Goal: Information Seeking & Learning: Learn about a topic

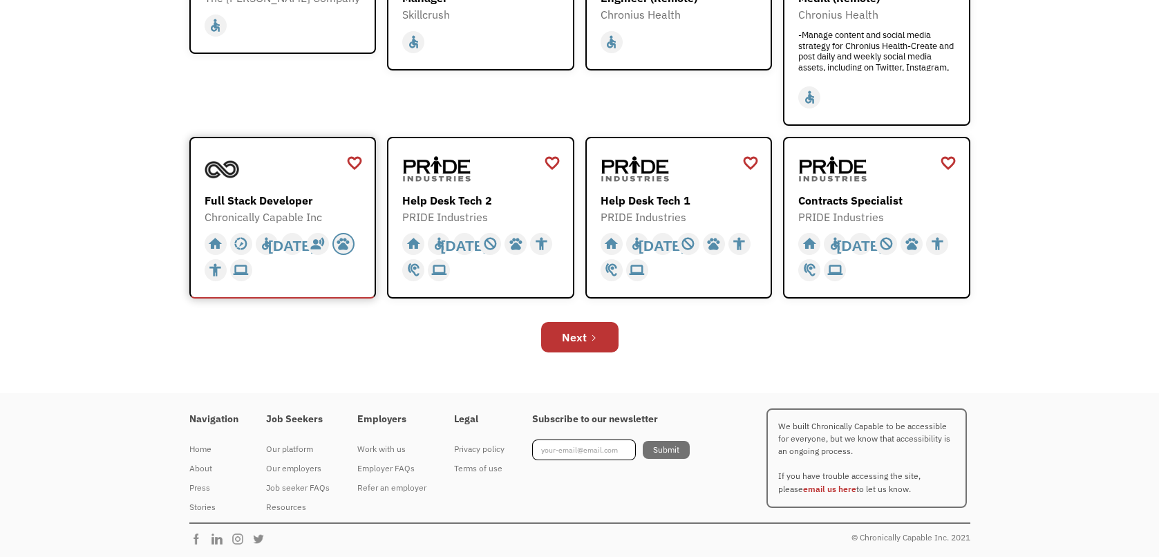
scroll to position [478, 0]
click at [569, 332] on div "Next" at bounding box center [574, 336] width 25 height 17
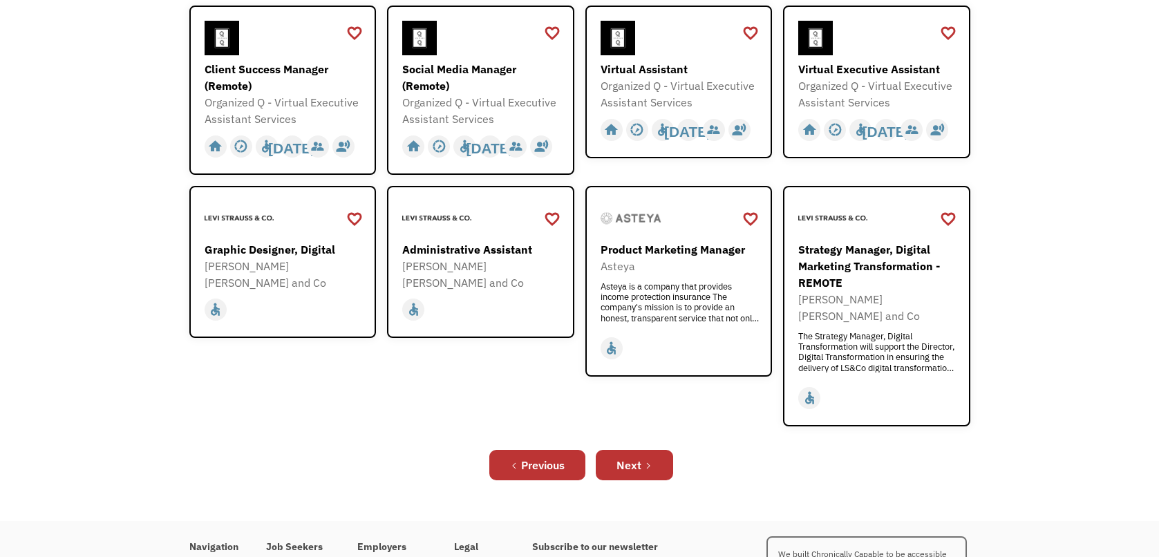
scroll to position [484, 0]
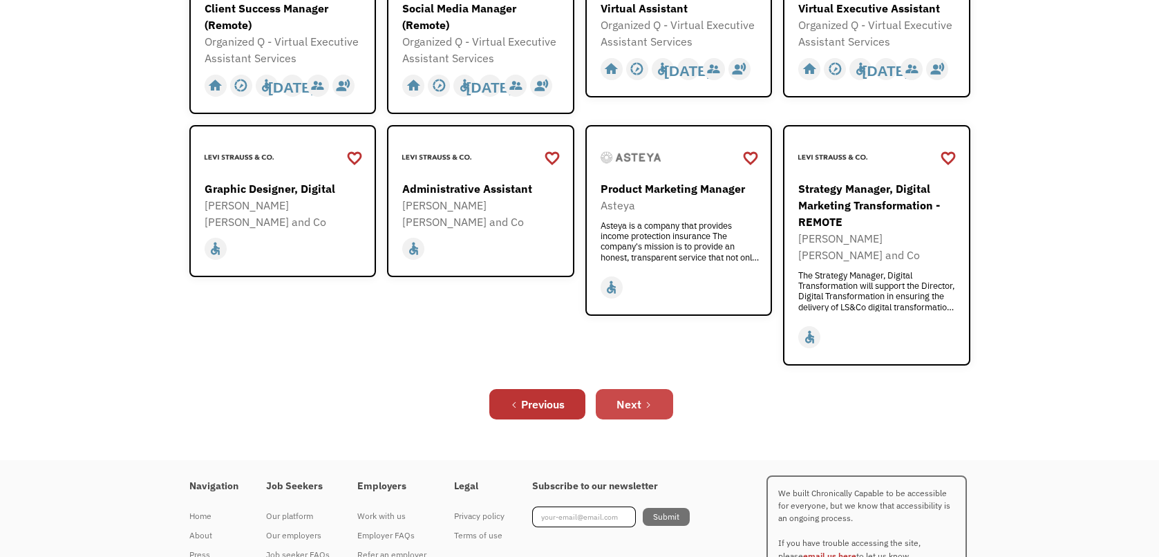
click at [638, 396] on div "Next" at bounding box center [628, 404] width 25 height 17
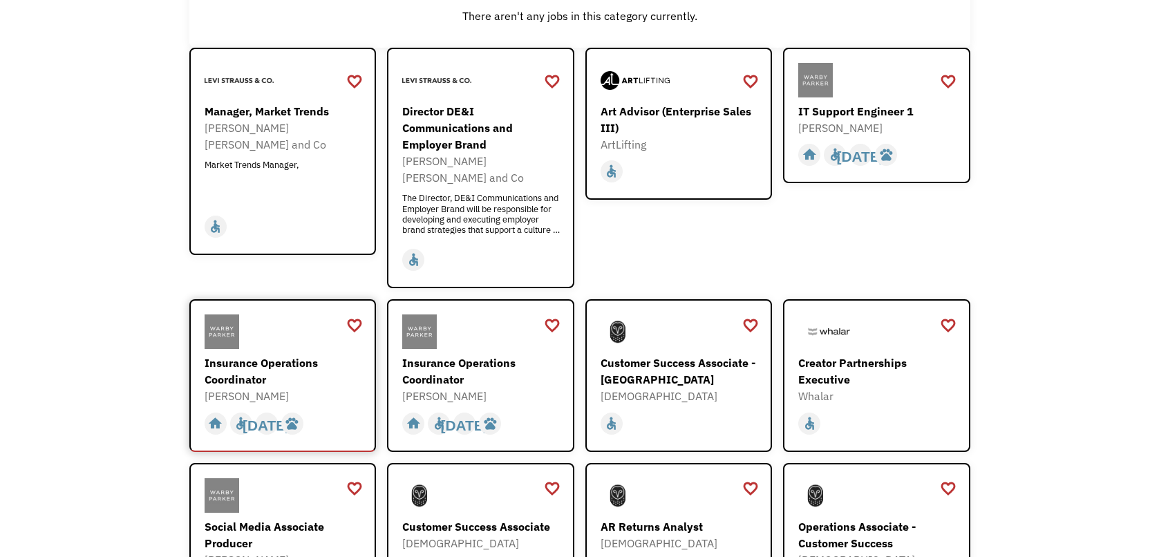
scroll to position [276, 0]
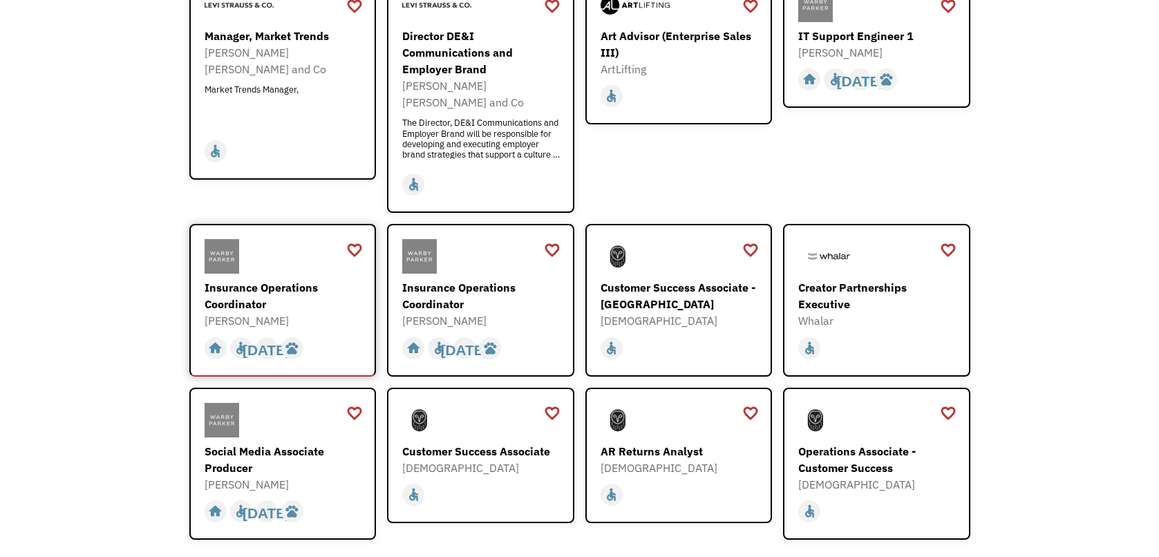
click at [307, 284] on div "Insurance Operations Coordinator" at bounding box center [284, 295] width 160 height 33
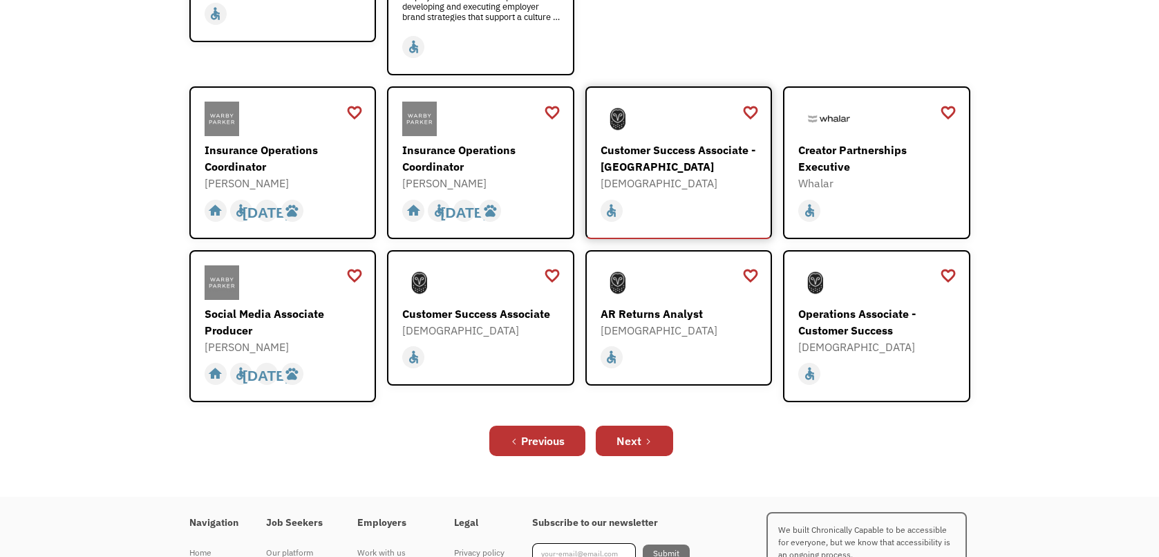
scroll to position [415, 0]
click at [640, 432] on div "Next" at bounding box center [628, 440] width 25 height 17
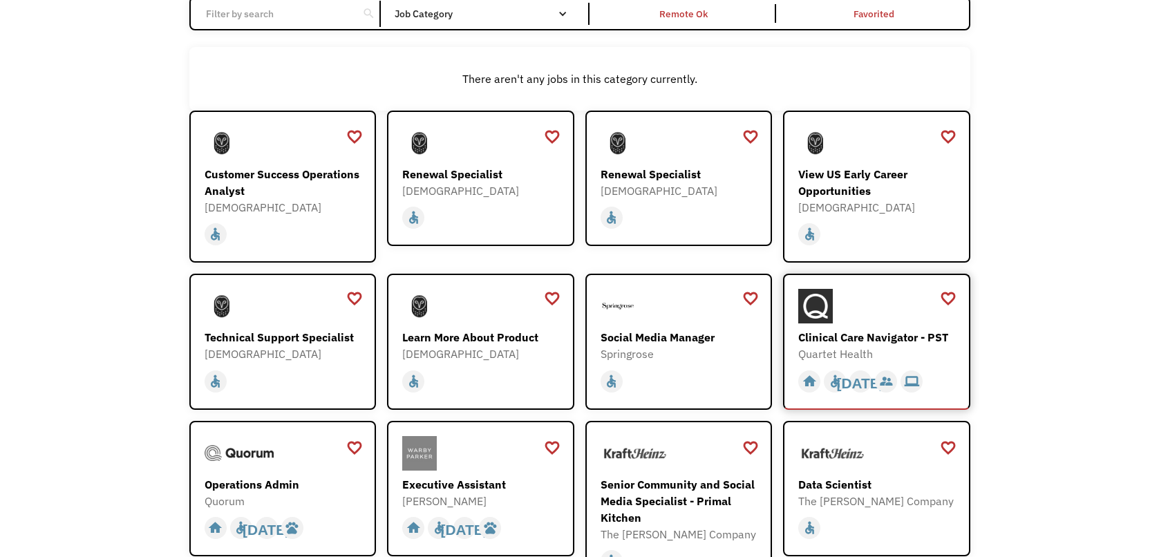
scroll to position [276, 0]
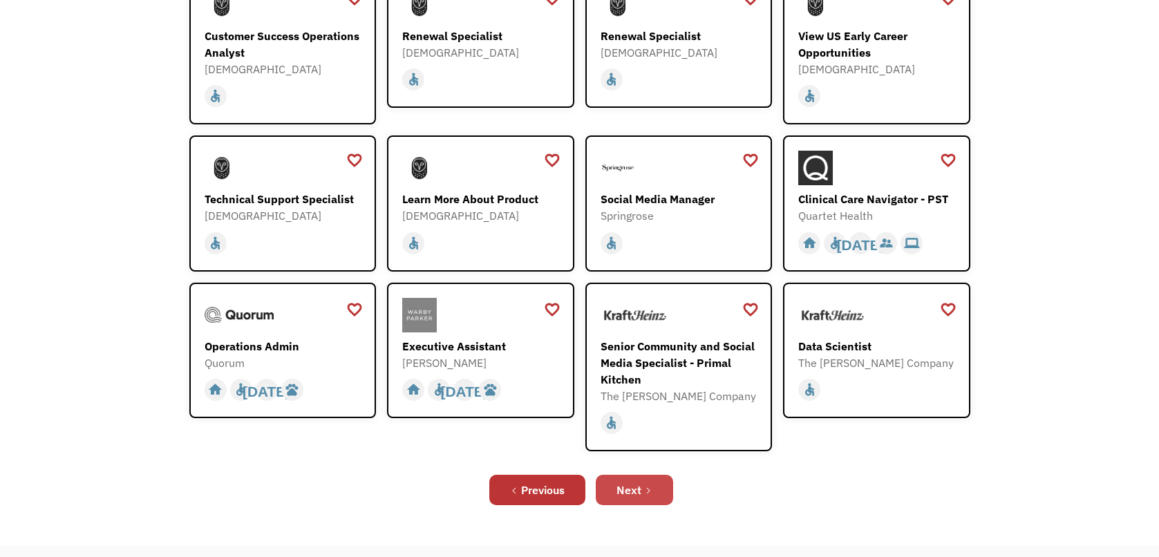
click at [643, 495] on link "Next" at bounding box center [634, 490] width 77 height 30
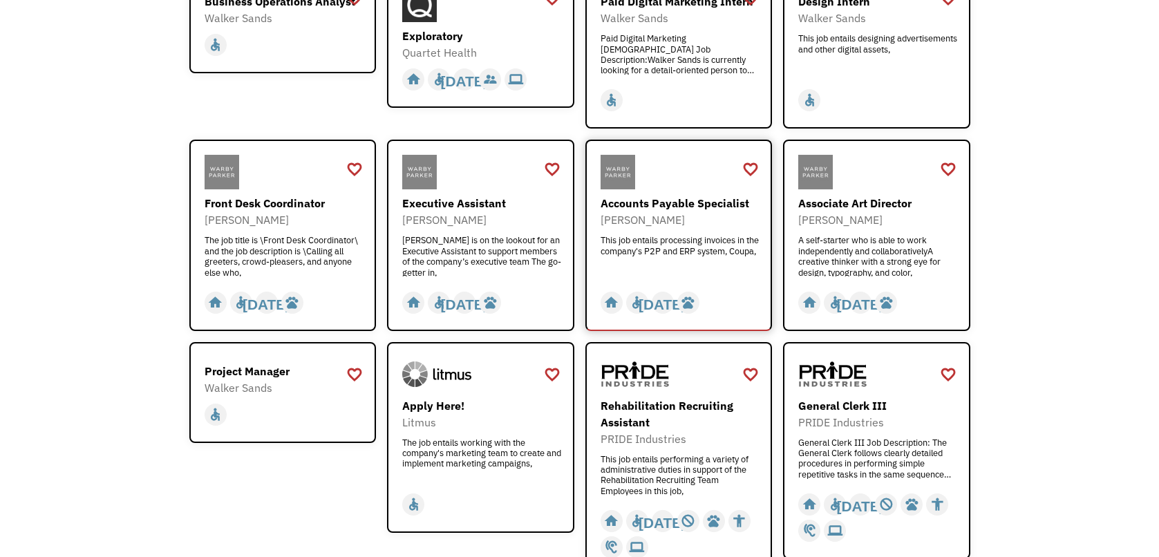
scroll to position [345, 0]
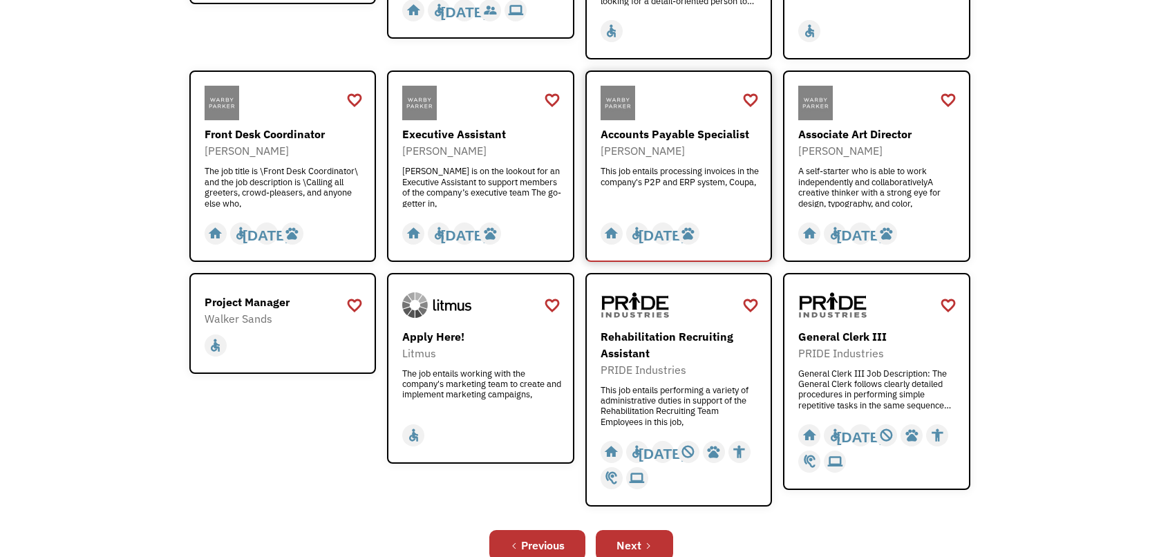
click at [698, 182] on div "This job entails processing invoices in the company's P2P and ERP system, Coupa," at bounding box center [680, 186] width 160 height 41
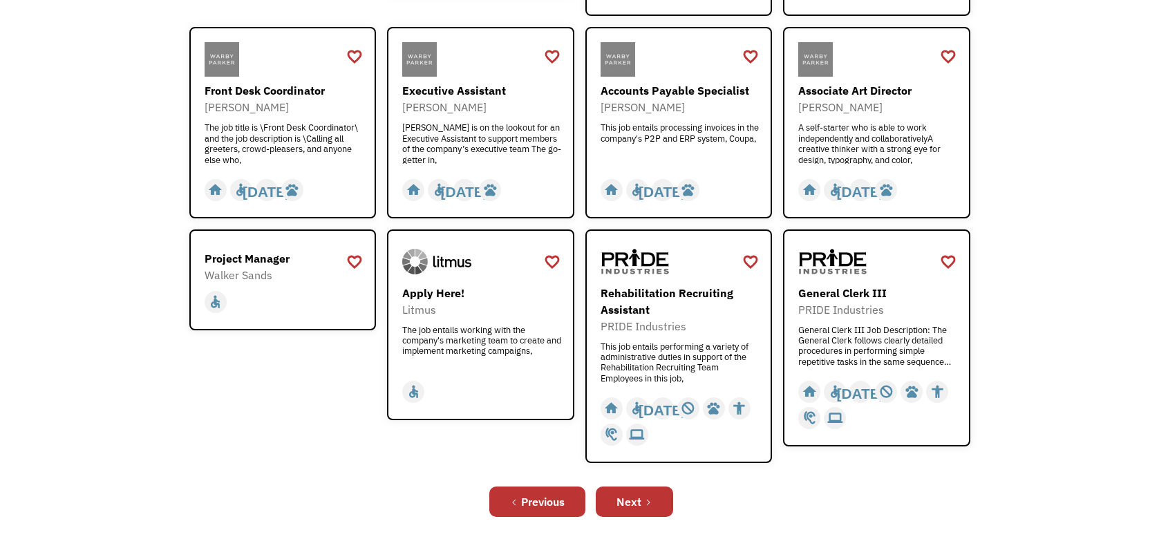
scroll to position [415, 0]
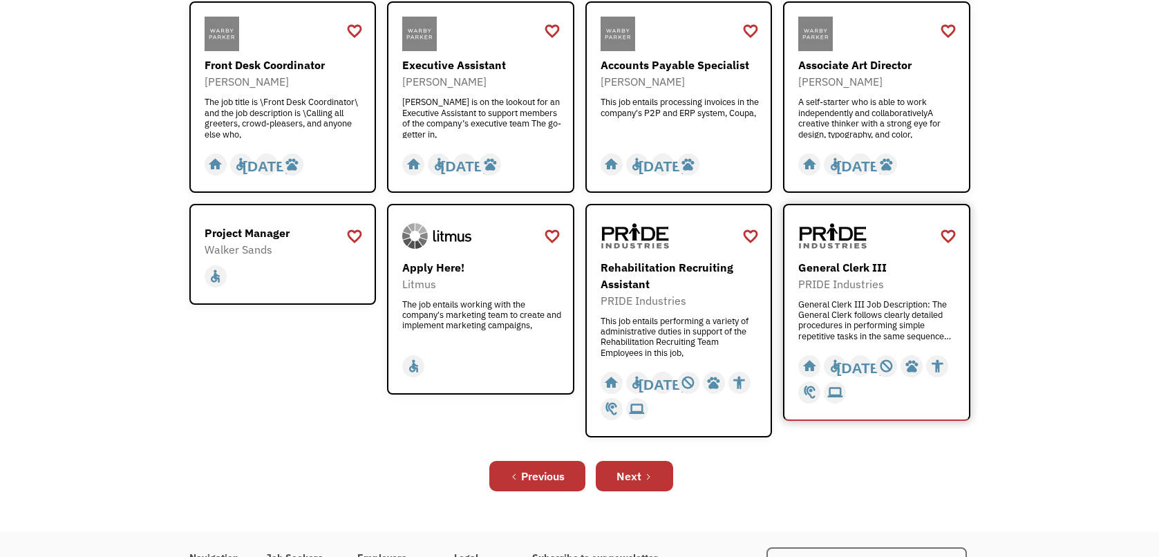
click at [887, 316] on div "General Clerk III Job Description: The General Clerk follows clearly detailed p…" at bounding box center [878, 319] width 160 height 41
click at [654, 474] on link "Next" at bounding box center [634, 476] width 77 height 30
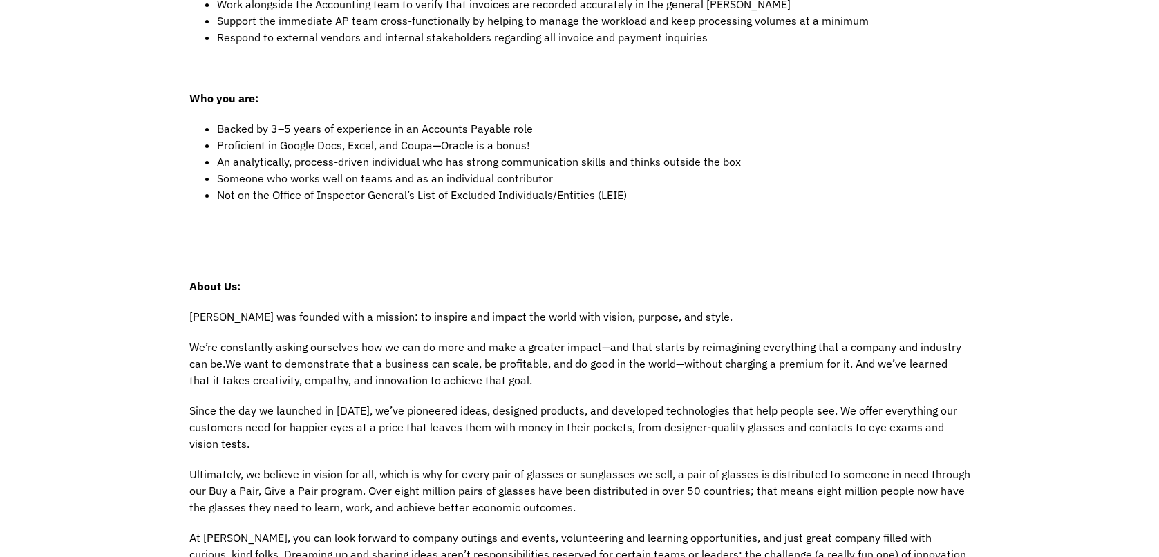
scroll to position [760, 0]
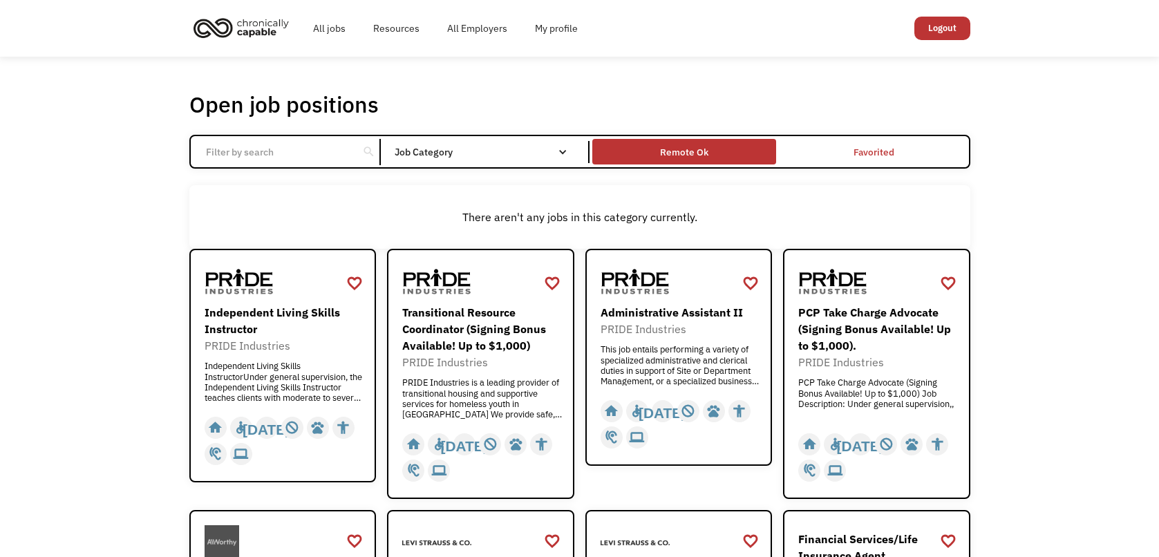
click at [729, 155] on div "Remote Ok" at bounding box center [684, 151] width 184 height 18
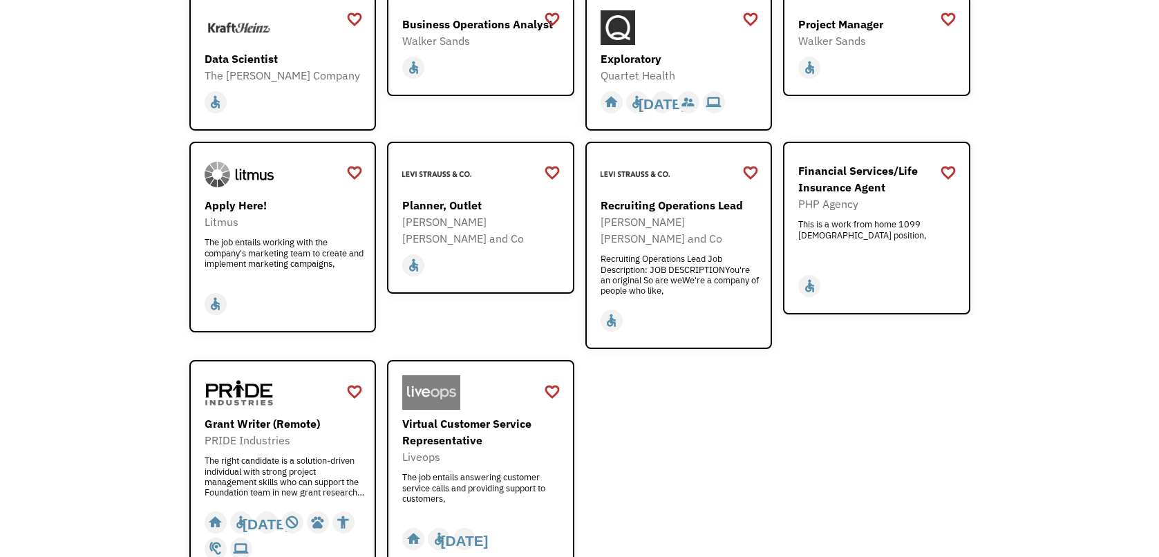
scroll to position [1589, 0]
